Goal: Check status: Check status

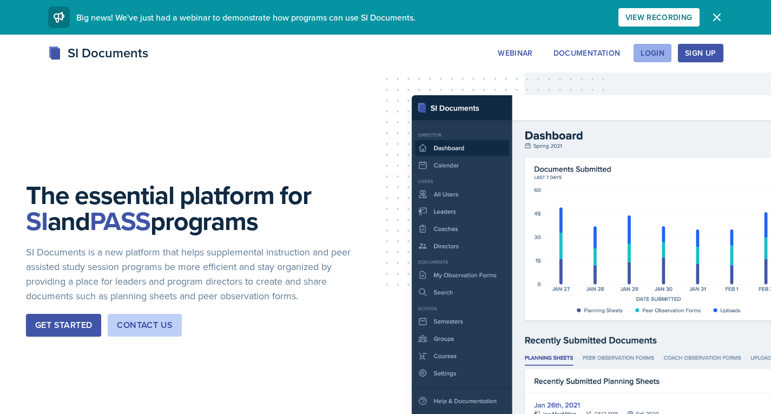
click at [667, 56] on button "Login" at bounding box center [653, 53] width 38 height 18
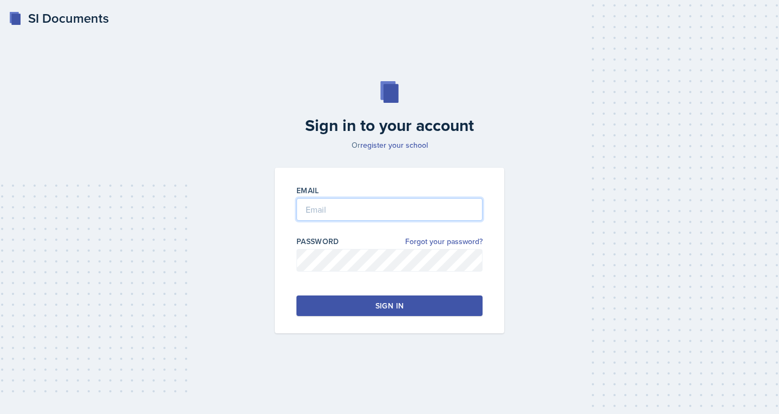
click at [390, 216] on input "email" at bounding box center [389, 209] width 186 height 23
type input "s"
type input "[EMAIL_ADDRESS][DOMAIN_NAME]"
click at [379, 250] on div "Password Forgot your password?" at bounding box center [389, 259] width 186 height 47
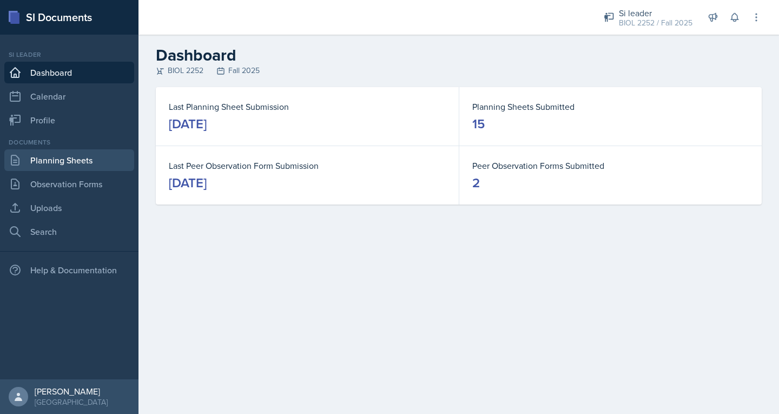
click at [60, 161] on link "Planning Sheets" at bounding box center [69, 160] width 130 height 22
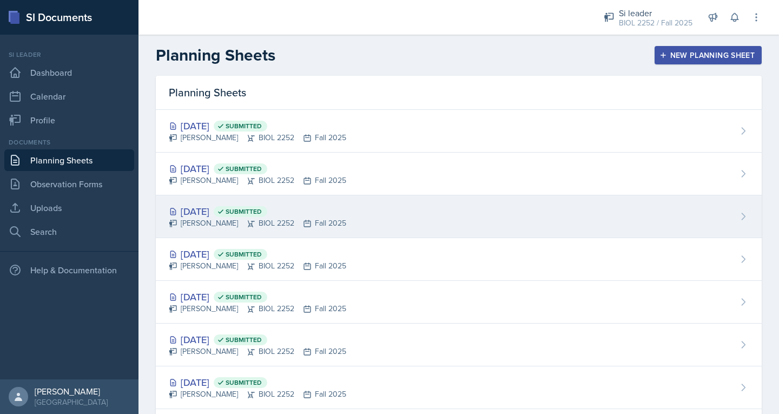
click at [230, 212] on div "[DATE] Submitted" at bounding box center [257, 211] width 177 height 15
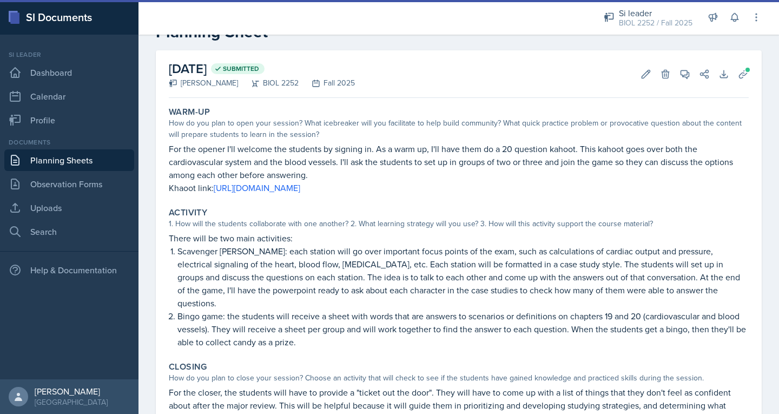
scroll to position [54, 0]
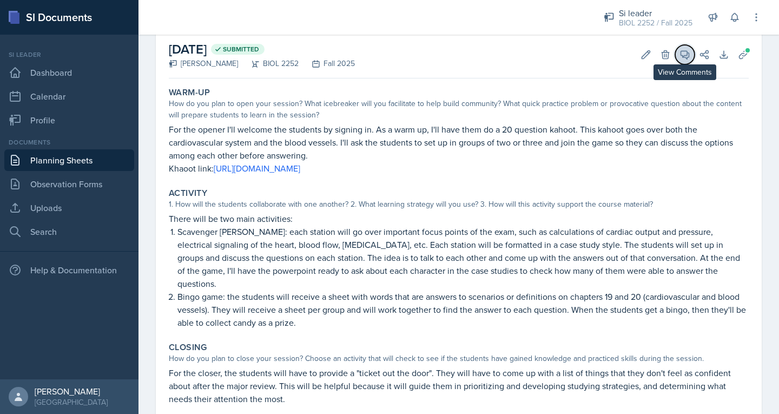
click at [681, 55] on icon at bounding box center [685, 55] width 8 height 8
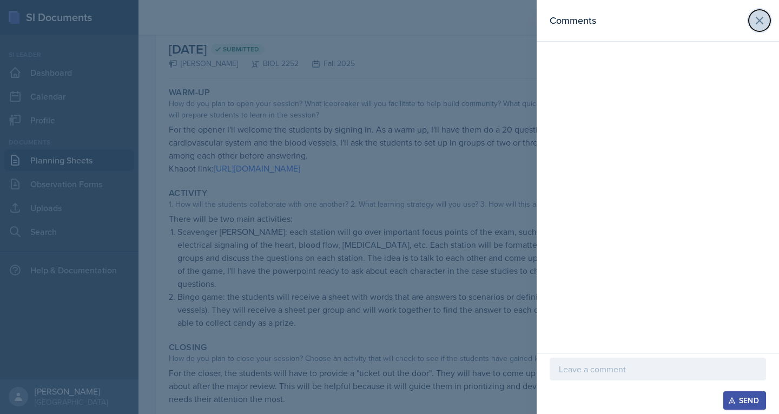
click at [752, 22] on button at bounding box center [760, 21] width 22 height 22
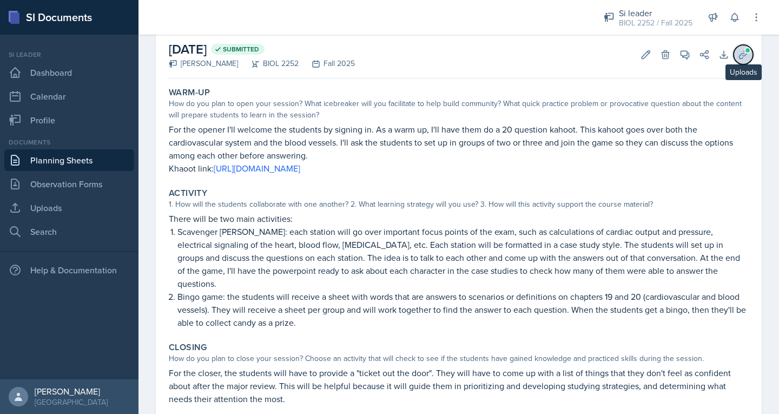
click at [734, 56] on button "Uploads" at bounding box center [743, 54] width 19 height 19
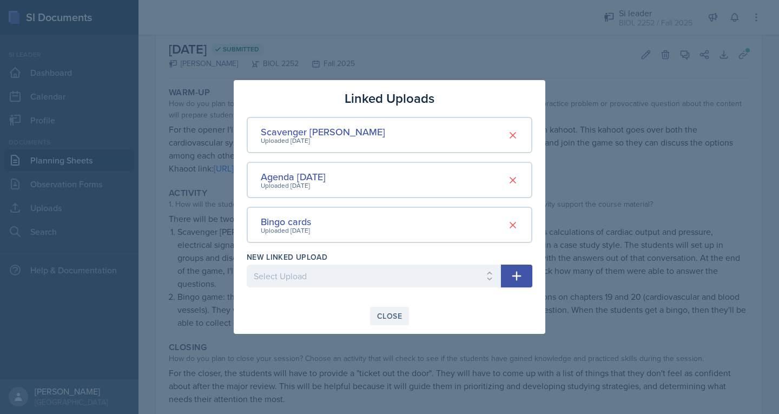
click at [392, 317] on div "Close" at bounding box center [389, 316] width 25 height 9
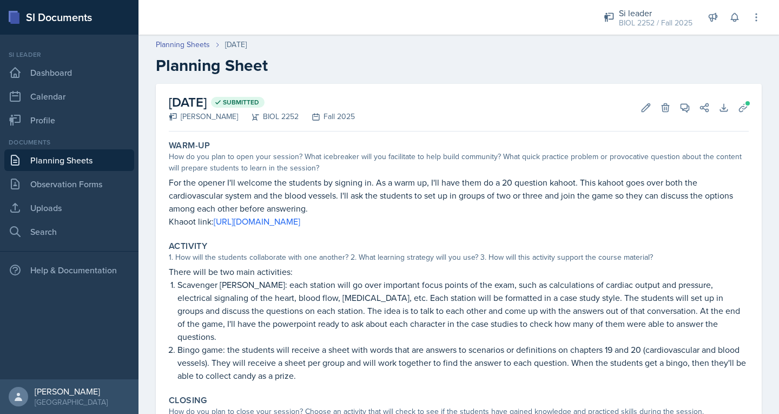
scroll to position [0, 0]
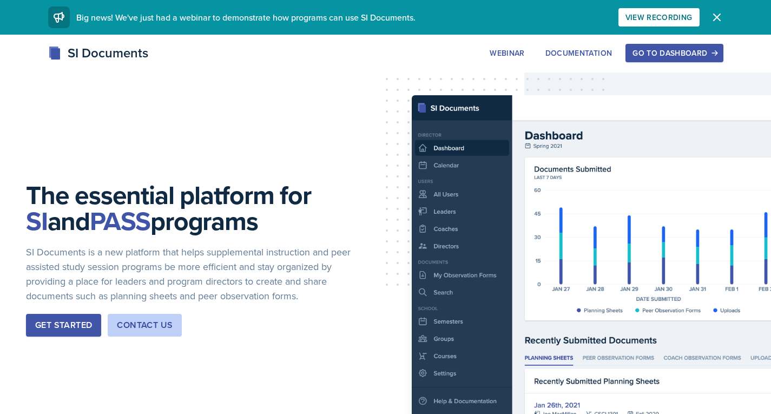
click at [689, 55] on div "Go to Dashboard" at bounding box center [673, 53] width 83 height 9
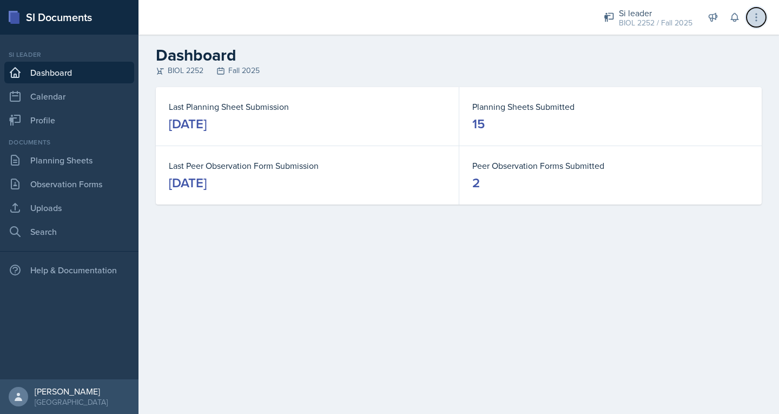
click at [754, 13] on icon at bounding box center [756, 17] width 11 height 11
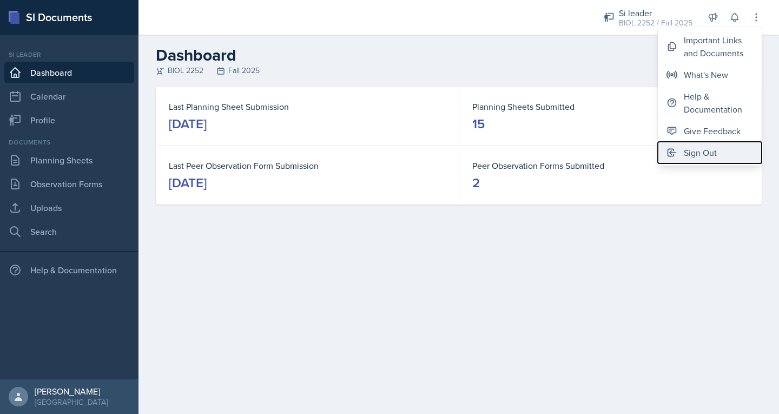
click at [707, 149] on div "Sign Out" at bounding box center [700, 152] width 33 height 13
